Goal: Transaction & Acquisition: Purchase product/service

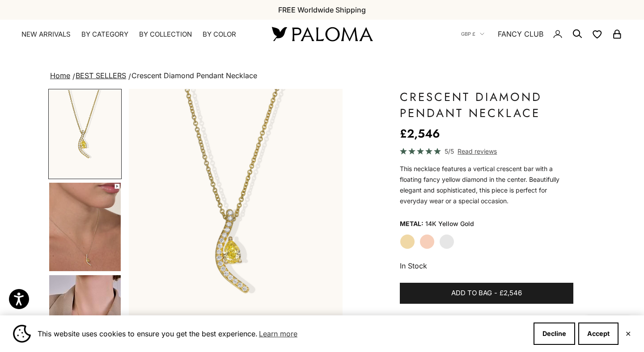
click at [447, 242] on label "White Gold" at bounding box center [446, 241] width 15 height 15
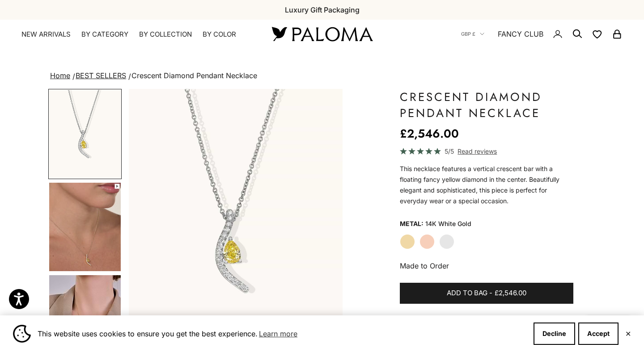
click at [422, 243] on label "Rose Gold" at bounding box center [427, 241] width 15 height 15
click at [404, 244] on label "Yellow Gold" at bounding box center [407, 241] width 15 height 15
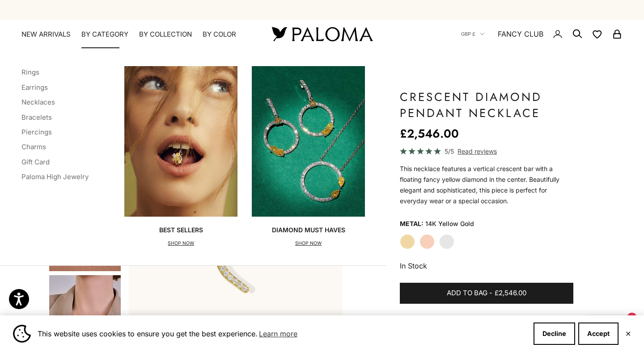
click at [90, 32] on summary "By Category" at bounding box center [104, 34] width 47 height 9
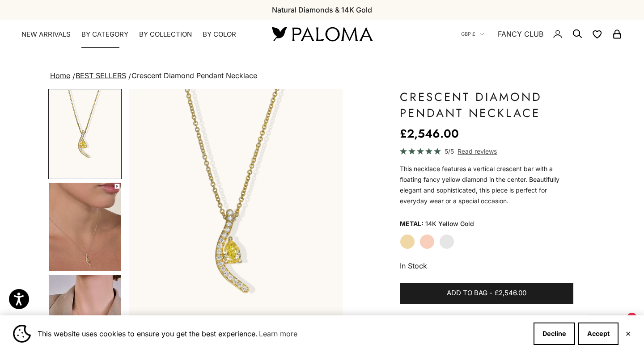
click at [89, 34] on summary "By Category" at bounding box center [104, 34] width 47 height 9
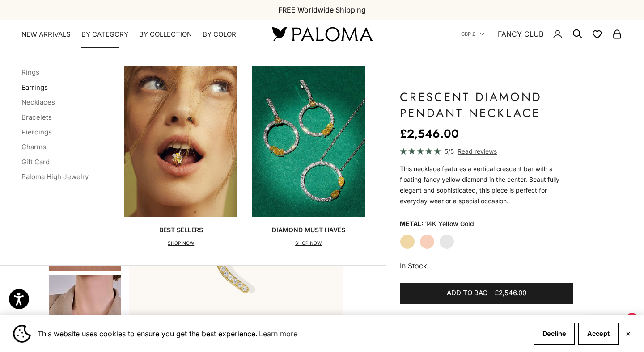
click at [37, 87] on link "Earrings" at bounding box center [34, 87] width 26 height 8
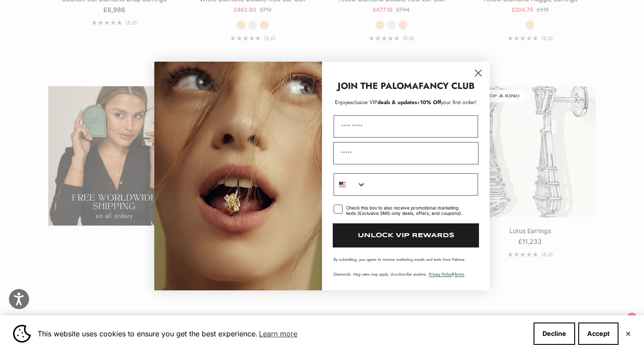
scroll to position [1623, 0]
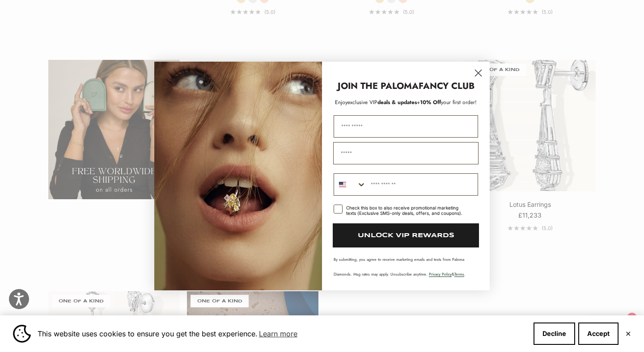
click at [477, 74] on icon "Close dialog" at bounding box center [478, 73] width 6 height 6
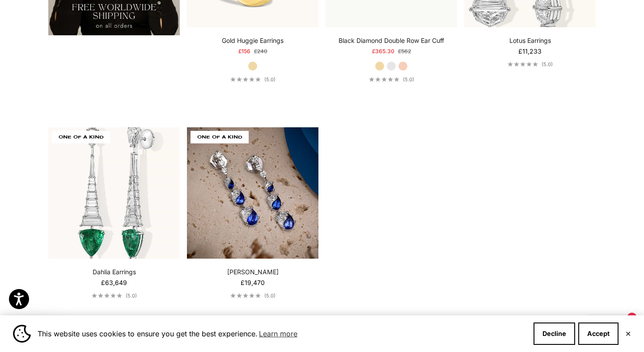
scroll to position [1871, 0]
